Goal: Register for event/course

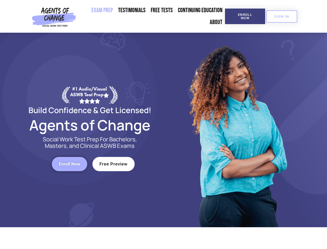
click at [164, 124] on div at bounding box center [238, 130] width 148 height 194
click at [245, 16] on span "Enroll Now" at bounding box center [246, 16] width 24 height 7
click at [282, 16] on span "SIGN IN" at bounding box center [282, 16] width 15 height 3
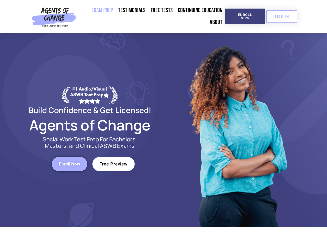
click at [69, 164] on span "Enroll Now" at bounding box center [70, 164] width 22 height 4
click at [114, 164] on span "Free Preview" at bounding box center [114, 164] width 28 height 4
